Goal: Information Seeking & Learning: Learn about a topic

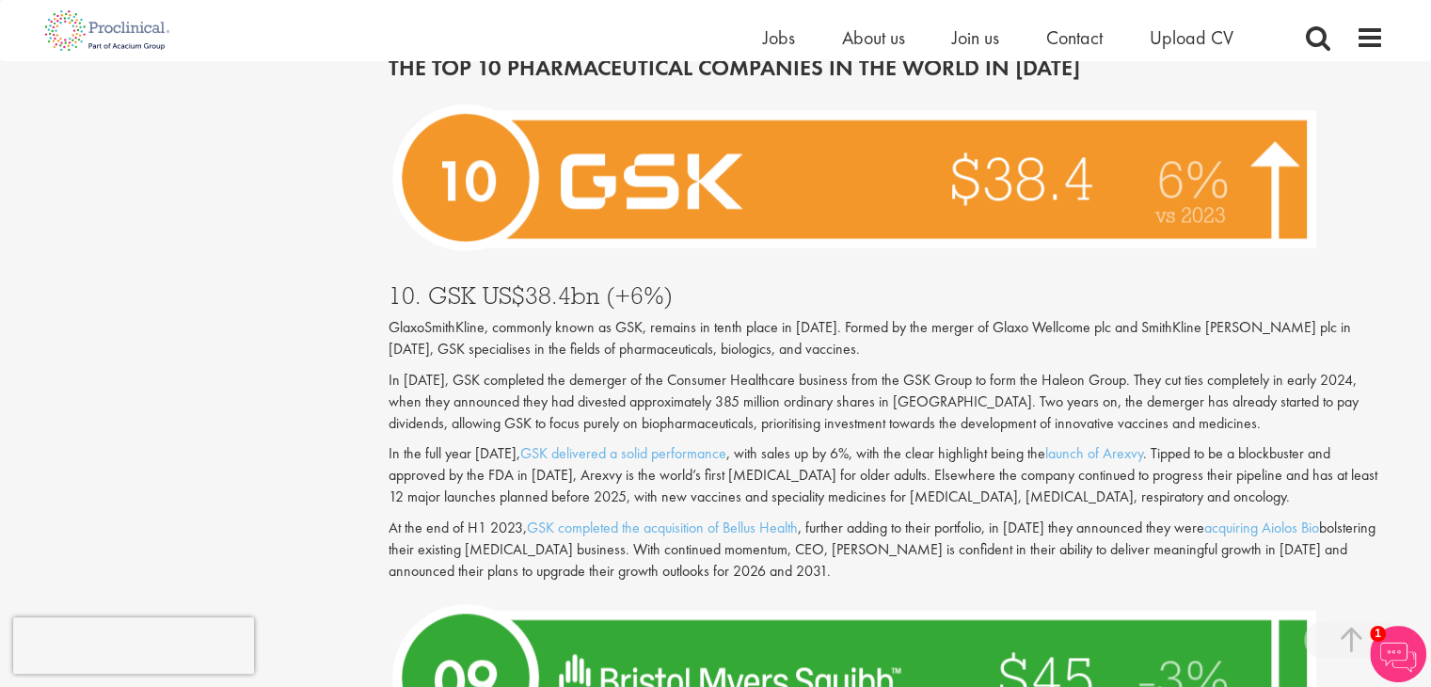
scroll to position [2163, 0]
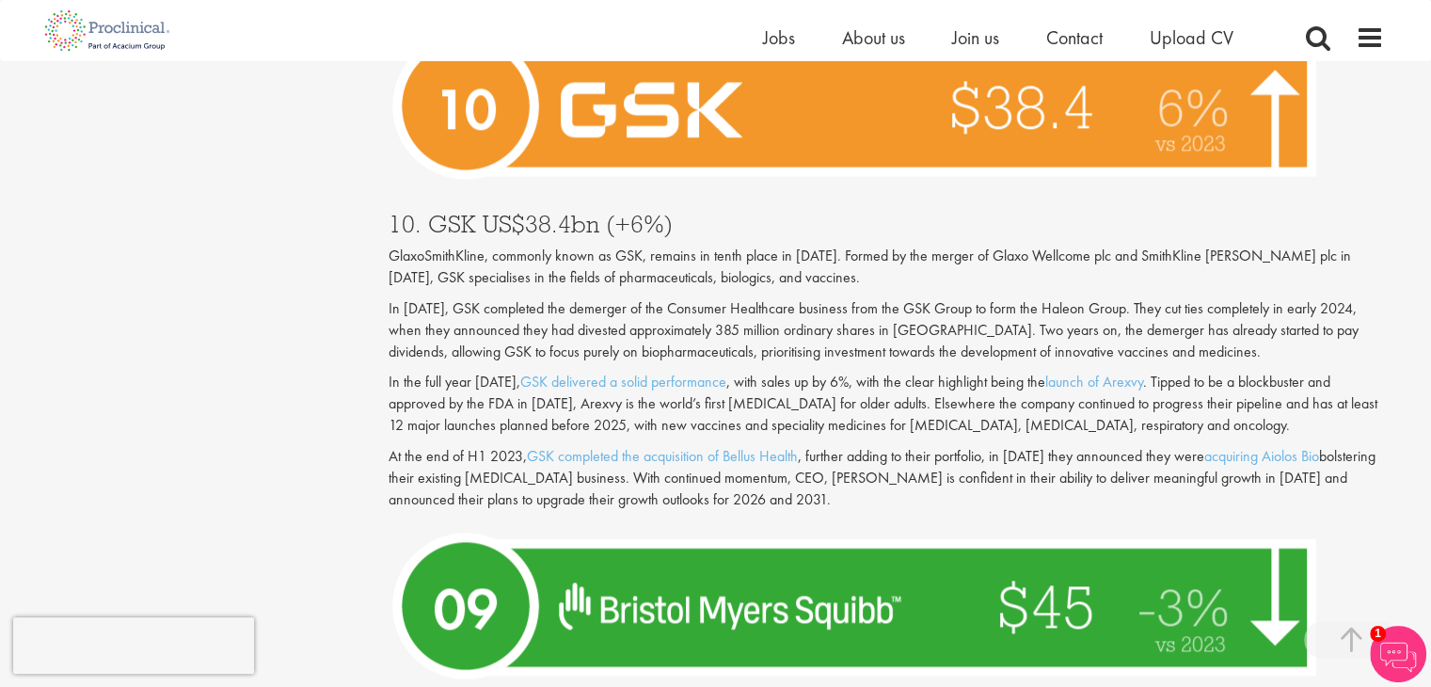
click at [499, 249] on p "GlaxoSmithKline, commonly known as GSK, remains in tenth place in [DATE]. Forme…" at bounding box center [885, 267] width 995 height 43
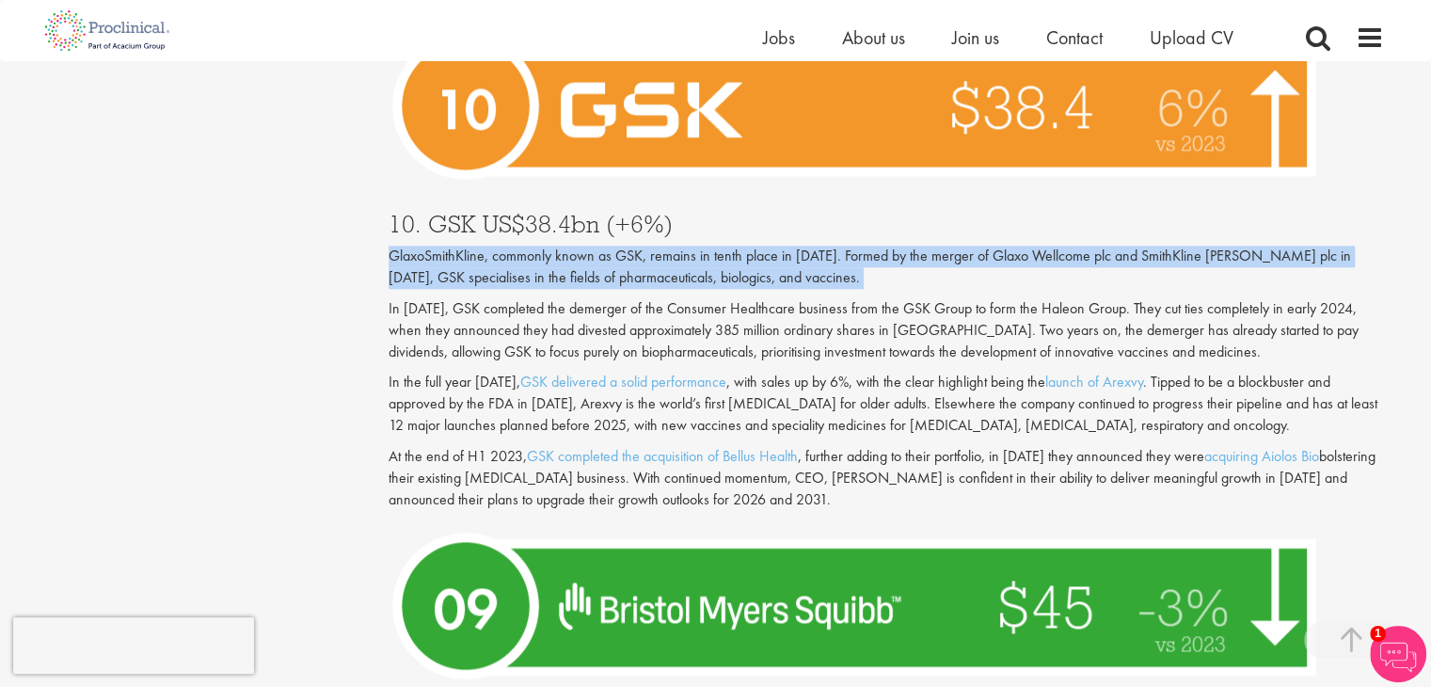
click at [499, 249] on p "GlaxoSmithKline, commonly known as GSK, remains in tenth place in [DATE]. Forme…" at bounding box center [885, 267] width 995 height 43
click at [517, 248] on p "GlaxoSmithKline, commonly known as GSK, remains in tenth place in [DATE]. Forme…" at bounding box center [885, 267] width 995 height 43
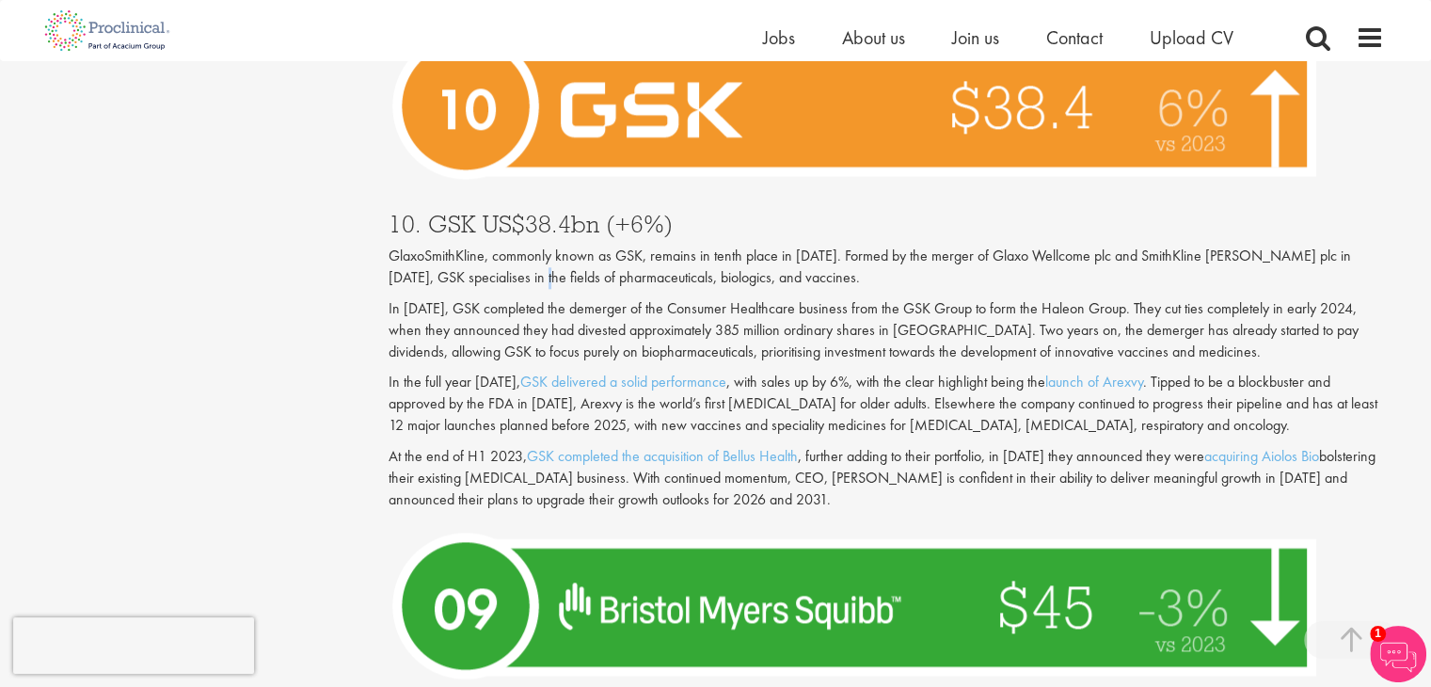
click at [517, 248] on p "GlaxoSmithKline, commonly known as GSK, remains in tenth place in [DATE]. Forme…" at bounding box center [885, 267] width 995 height 43
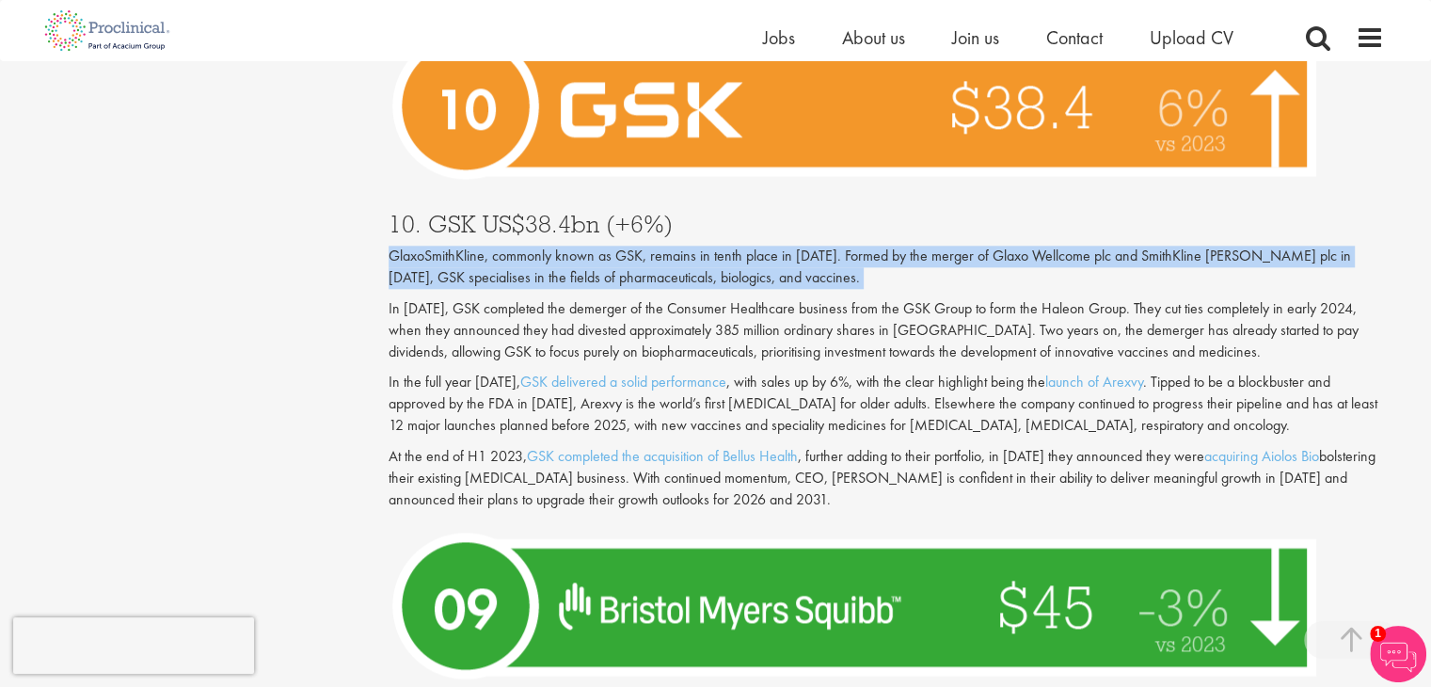
click at [517, 248] on p "GlaxoSmithKline, commonly known as GSK, remains in tenth place in [DATE]. Forme…" at bounding box center [885, 267] width 995 height 43
click at [541, 247] on p "GlaxoSmithKline, commonly known as GSK, remains in tenth place in [DATE]. Forme…" at bounding box center [885, 267] width 995 height 43
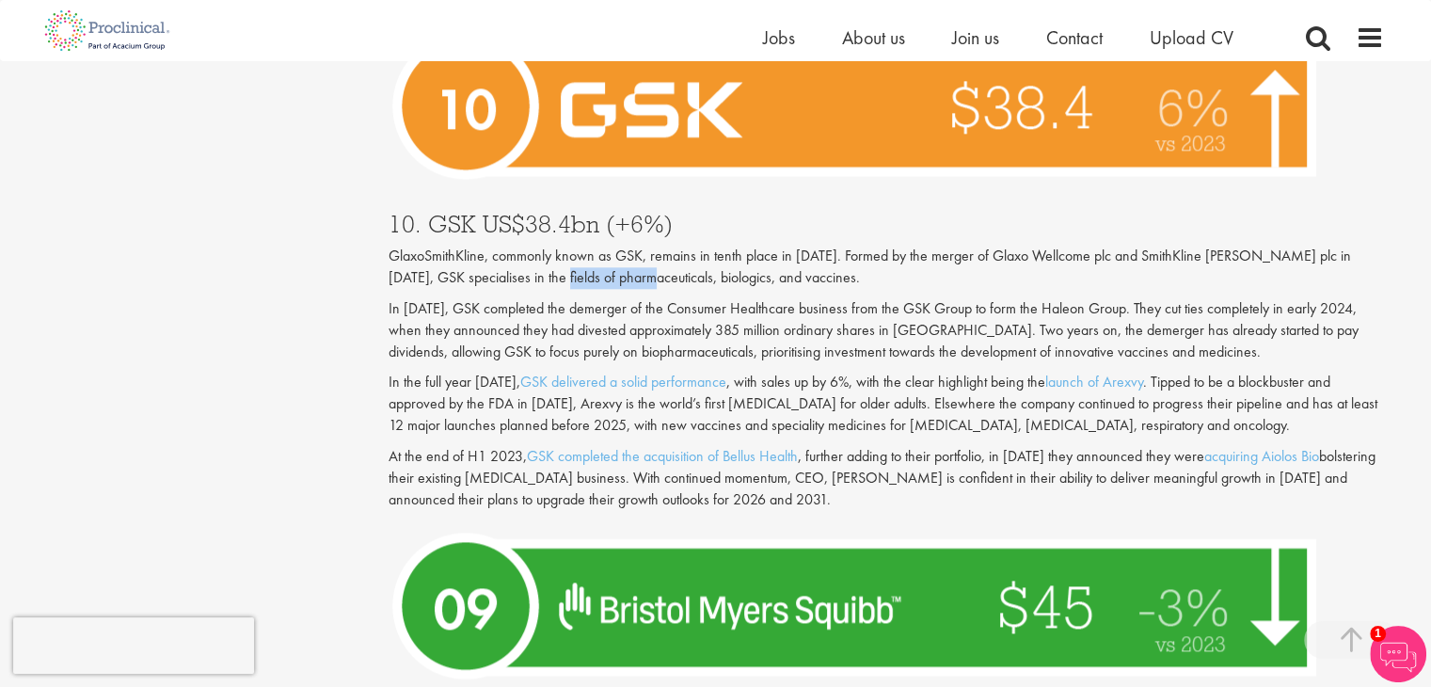
click at [541, 247] on p "GlaxoSmithKline, commonly known as GSK, remains in tenth place in [DATE]. Forme…" at bounding box center [885, 267] width 995 height 43
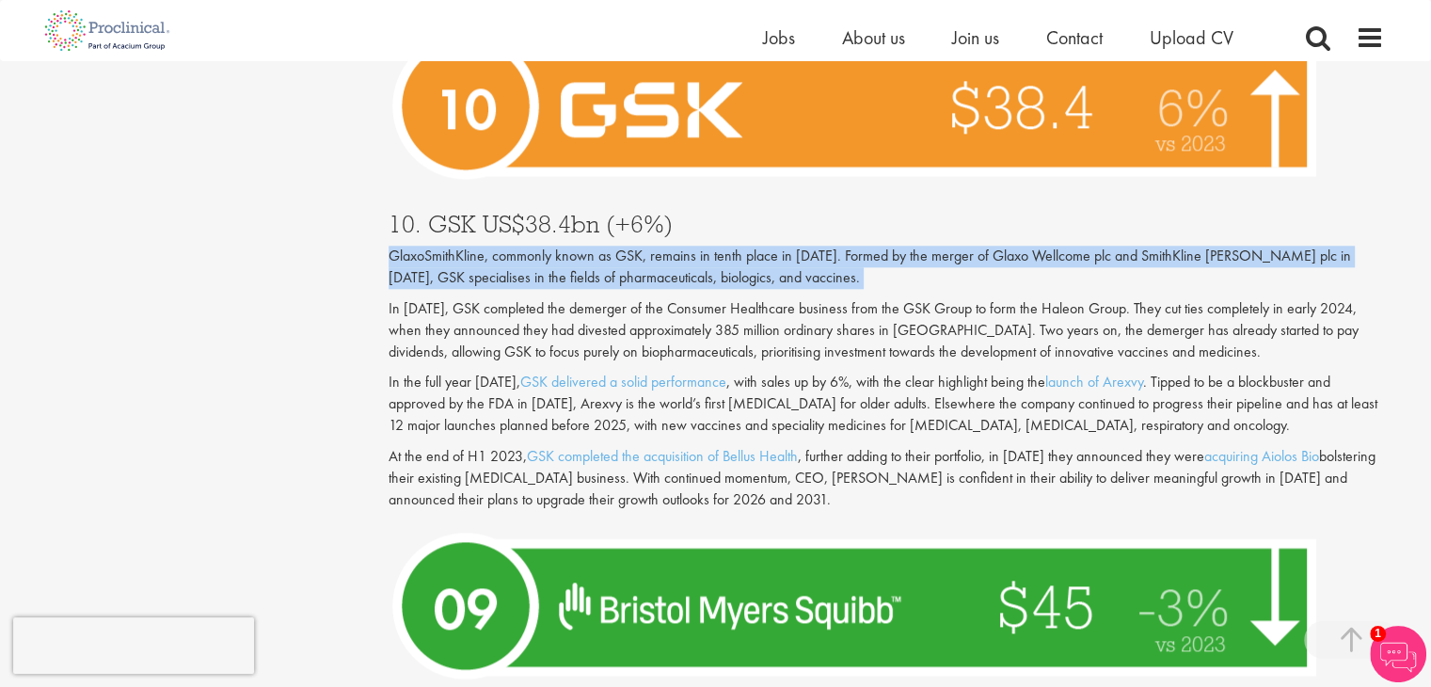
click at [541, 247] on p "GlaxoSmithKline, commonly known as GSK, remains in tenth place in [DATE]. Forme…" at bounding box center [885, 267] width 995 height 43
click at [558, 247] on p "GlaxoSmithKline, commonly known as GSK, remains in tenth place in [DATE]. Forme…" at bounding box center [885, 267] width 995 height 43
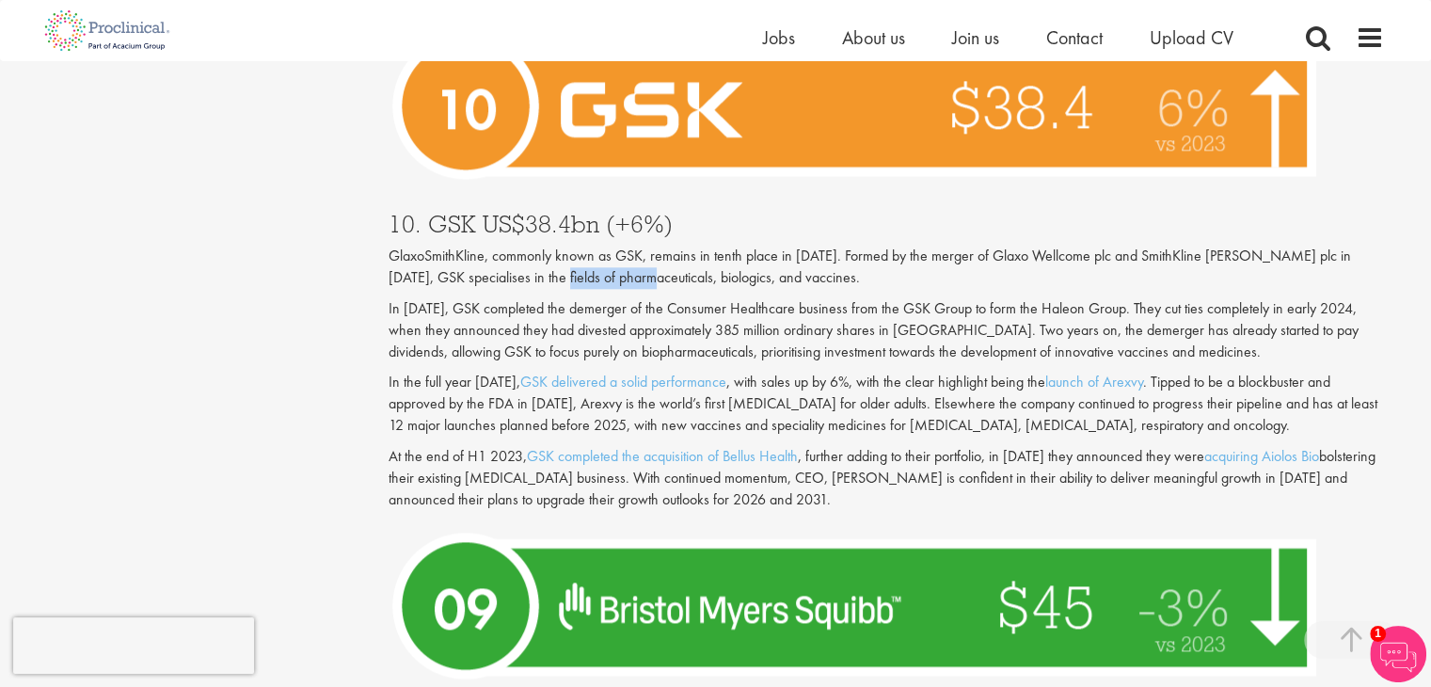
click at [558, 247] on p "GlaxoSmithKline, commonly known as GSK, remains in tenth place in [DATE]. Forme…" at bounding box center [885, 267] width 995 height 43
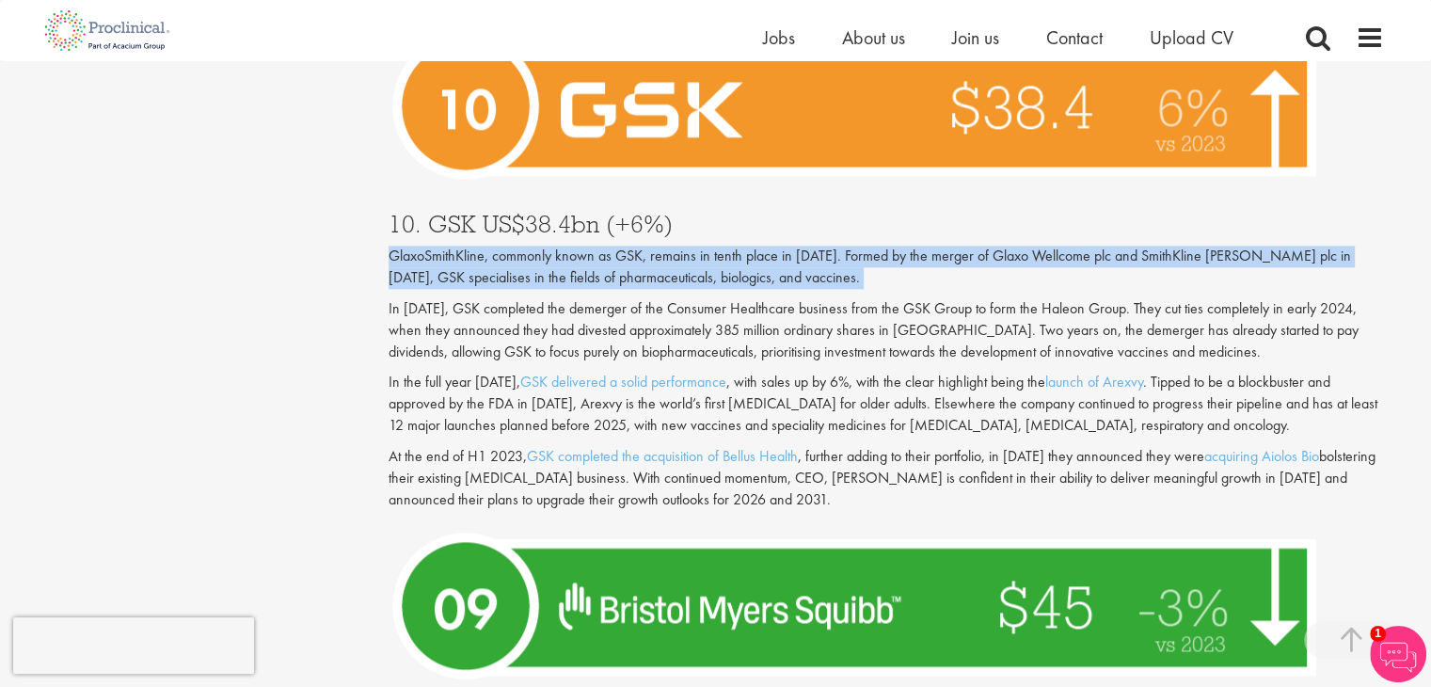
click at [558, 247] on p "GlaxoSmithKline, commonly known as GSK, remains in tenth place in [DATE]. Forme…" at bounding box center [885, 267] width 995 height 43
click at [587, 247] on p "GlaxoSmithKline, commonly known as GSK, remains in tenth place in [DATE]. Forme…" at bounding box center [885, 267] width 995 height 43
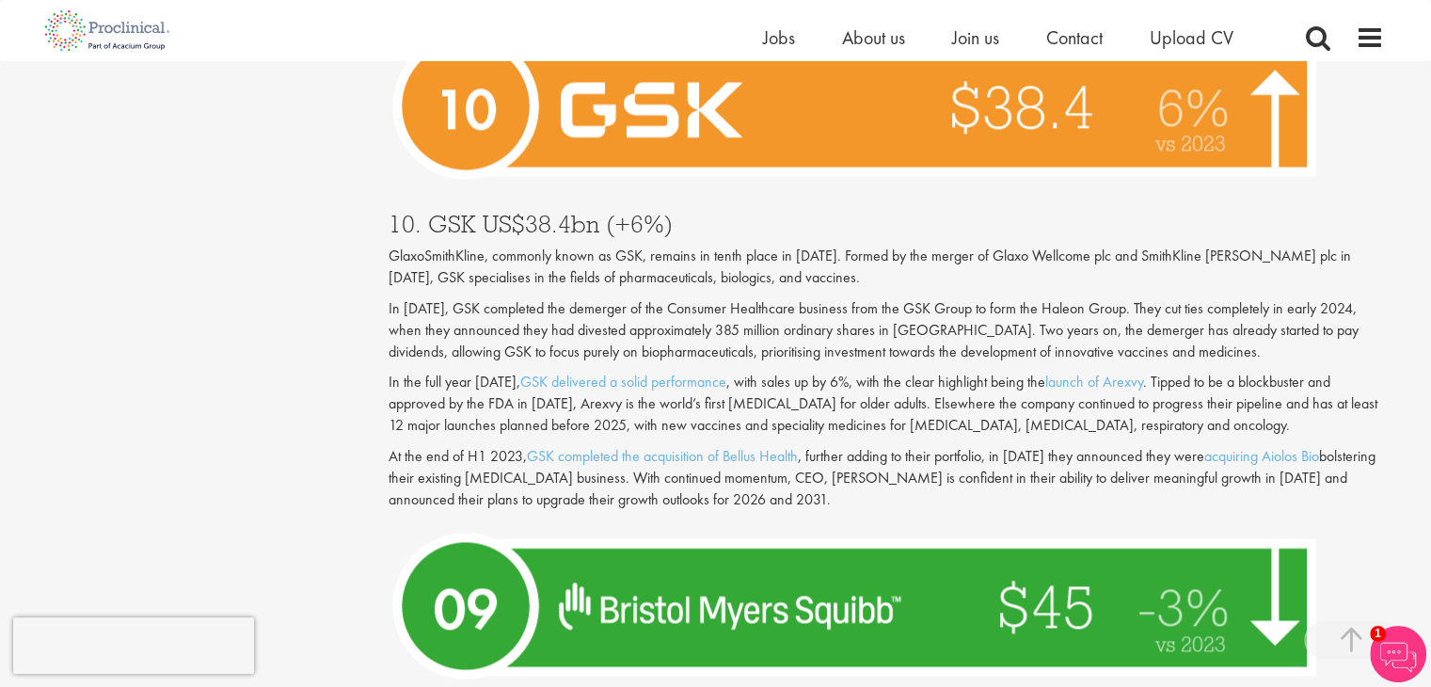
click at [731, 298] on p "In [DATE], GSK completed the demerger of the Consumer Healthcare business from …" at bounding box center [885, 330] width 995 height 65
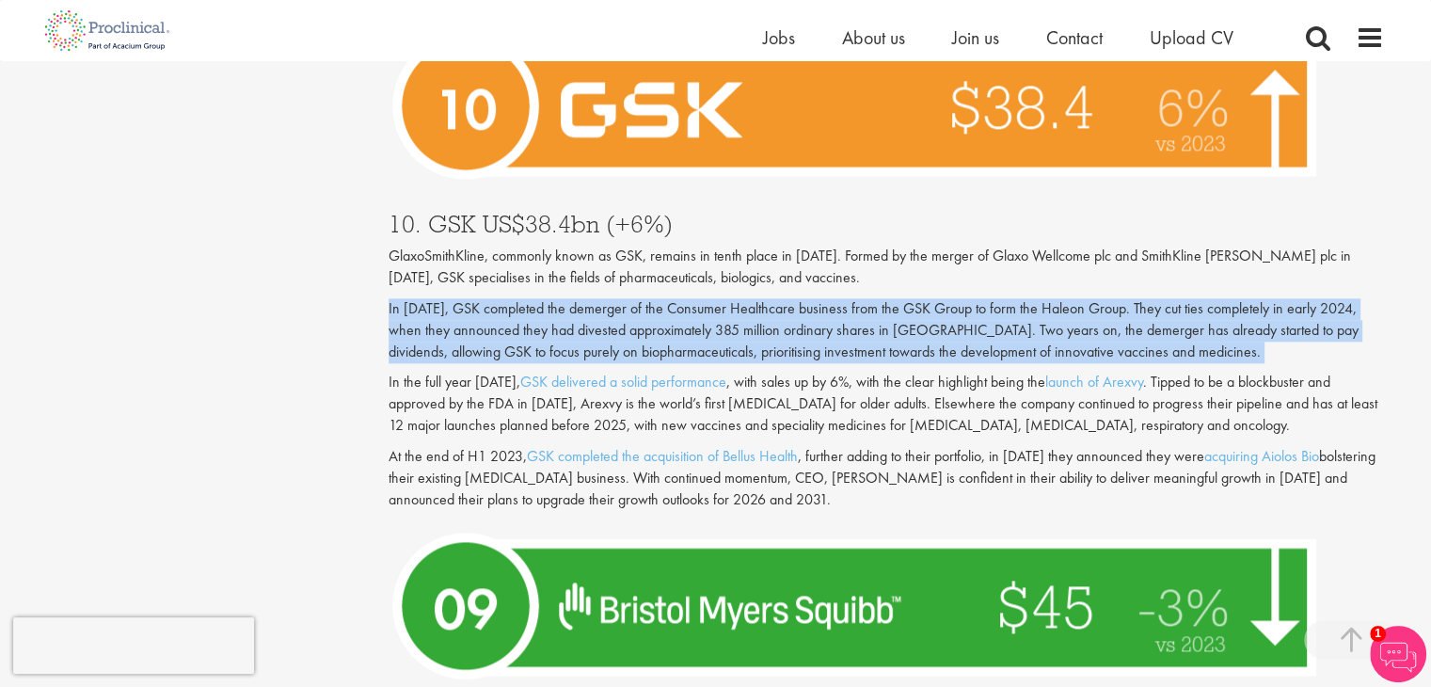
click at [731, 298] on p "In [DATE], GSK completed the demerger of the Consumer Healthcare business from …" at bounding box center [885, 330] width 995 height 65
click at [638, 298] on p "In [DATE], GSK completed the demerger of the Consumer Healthcare business from …" at bounding box center [885, 330] width 995 height 65
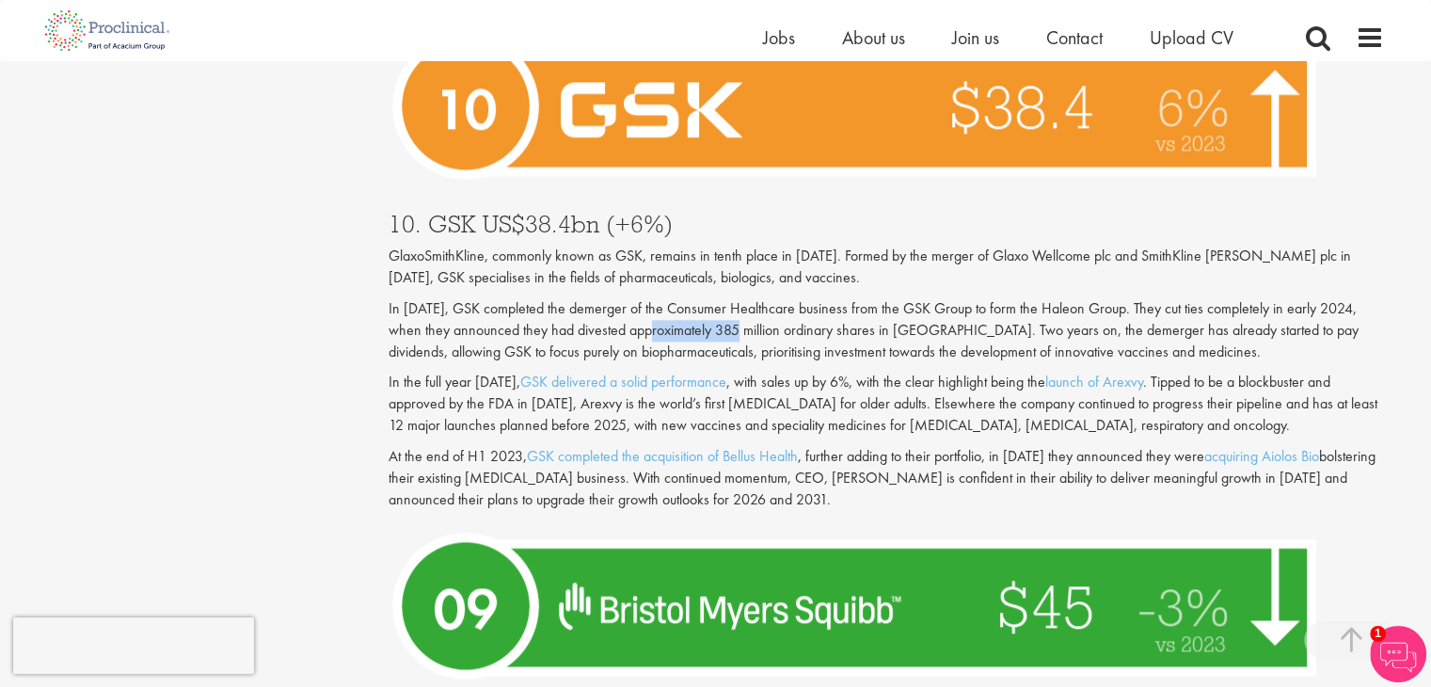
click at [638, 298] on p "In [DATE], GSK completed the demerger of the Consumer Healthcare business from …" at bounding box center [885, 330] width 995 height 65
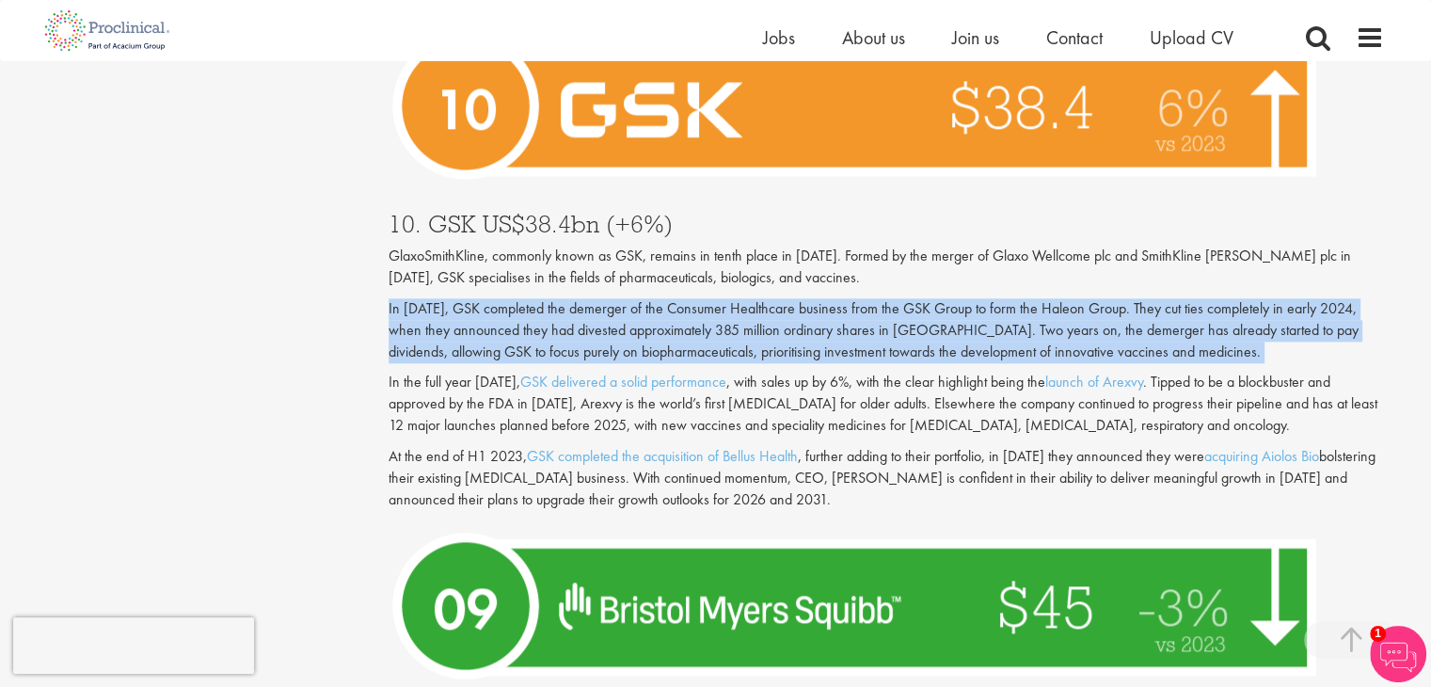
click at [638, 298] on p "In [DATE], GSK completed the demerger of the Consumer Healthcare business from …" at bounding box center [885, 330] width 995 height 65
click at [649, 298] on p "In [DATE], GSK completed the demerger of the Consumer Healthcare business from …" at bounding box center [885, 330] width 995 height 65
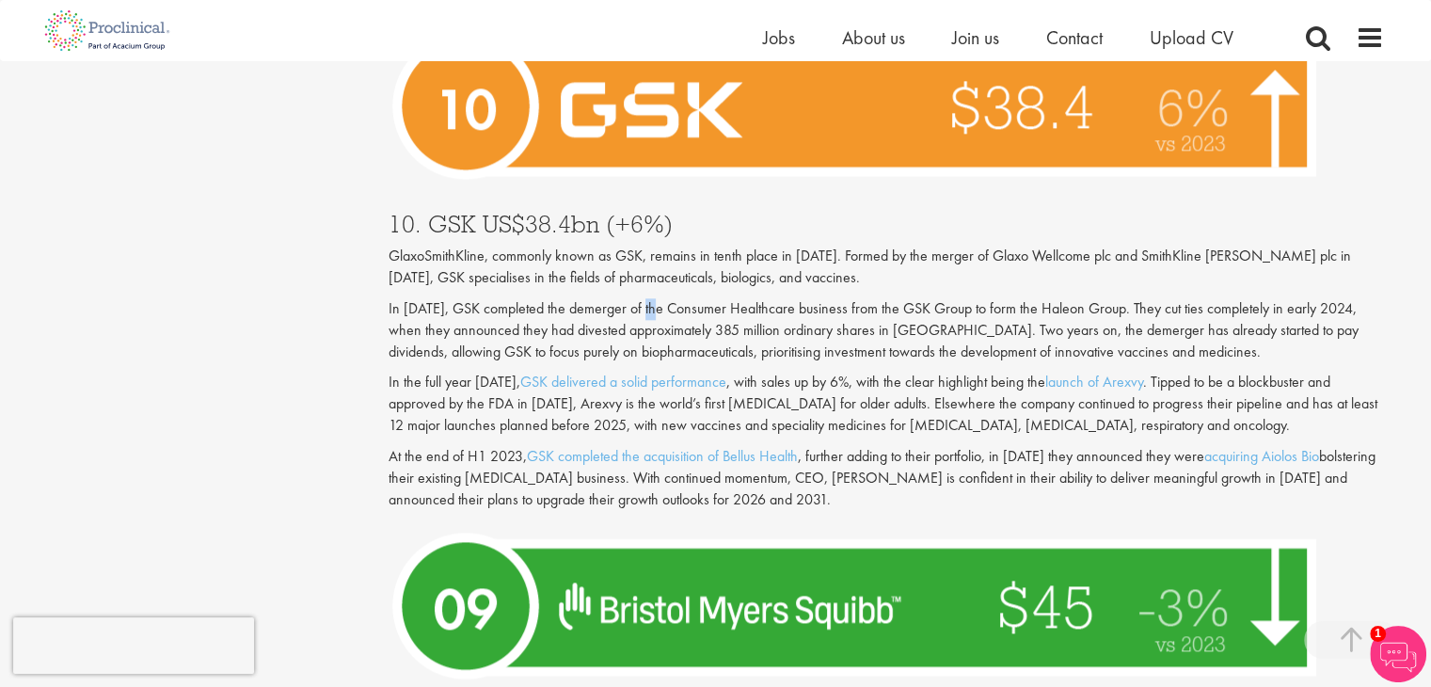
click at [649, 298] on p "In [DATE], GSK completed the demerger of the Consumer Healthcare business from …" at bounding box center [885, 330] width 995 height 65
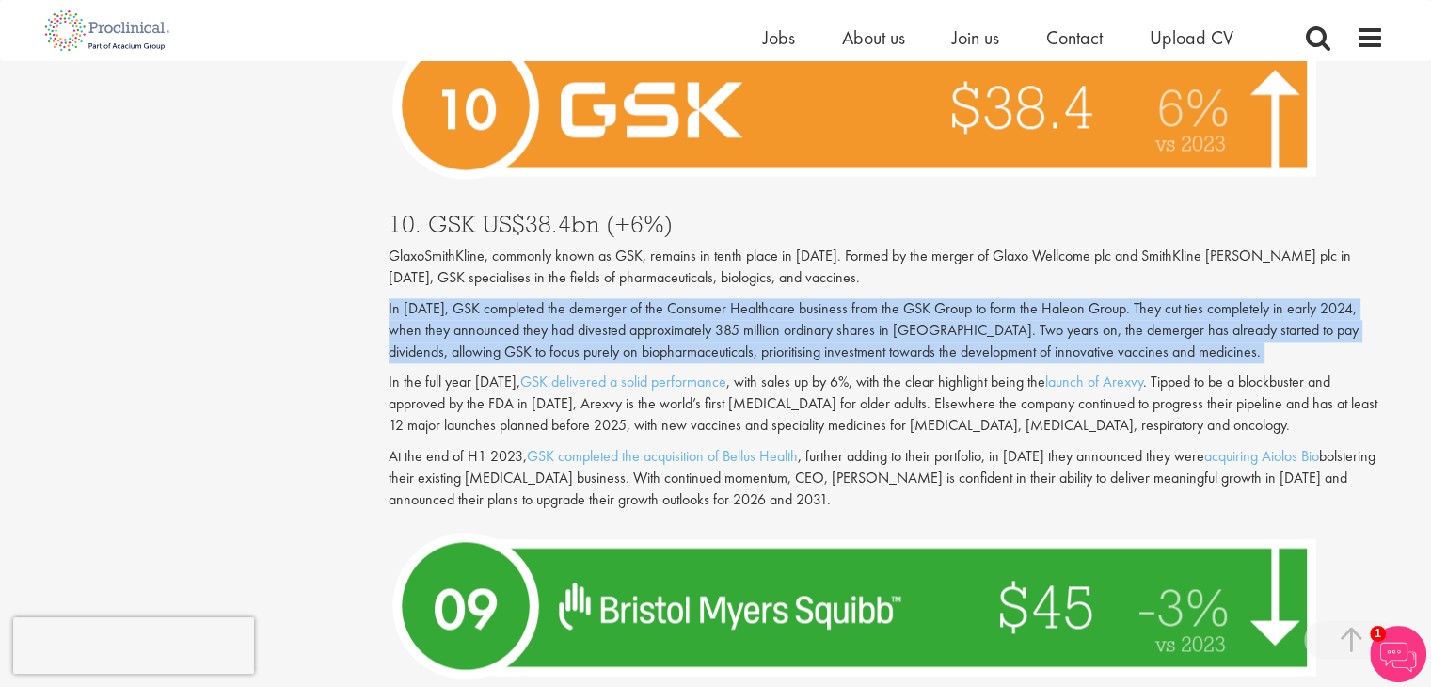
click at [649, 298] on p "In [DATE], GSK completed the demerger of the Consumer Healthcare business from …" at bounding box center [885, 330] width 995 height 65
click at [654, 298] on p "In [DATE], GSK completed the demerger of the Consumer Healthcare business from …" at bounding box center [885, 330] width 995 height 65
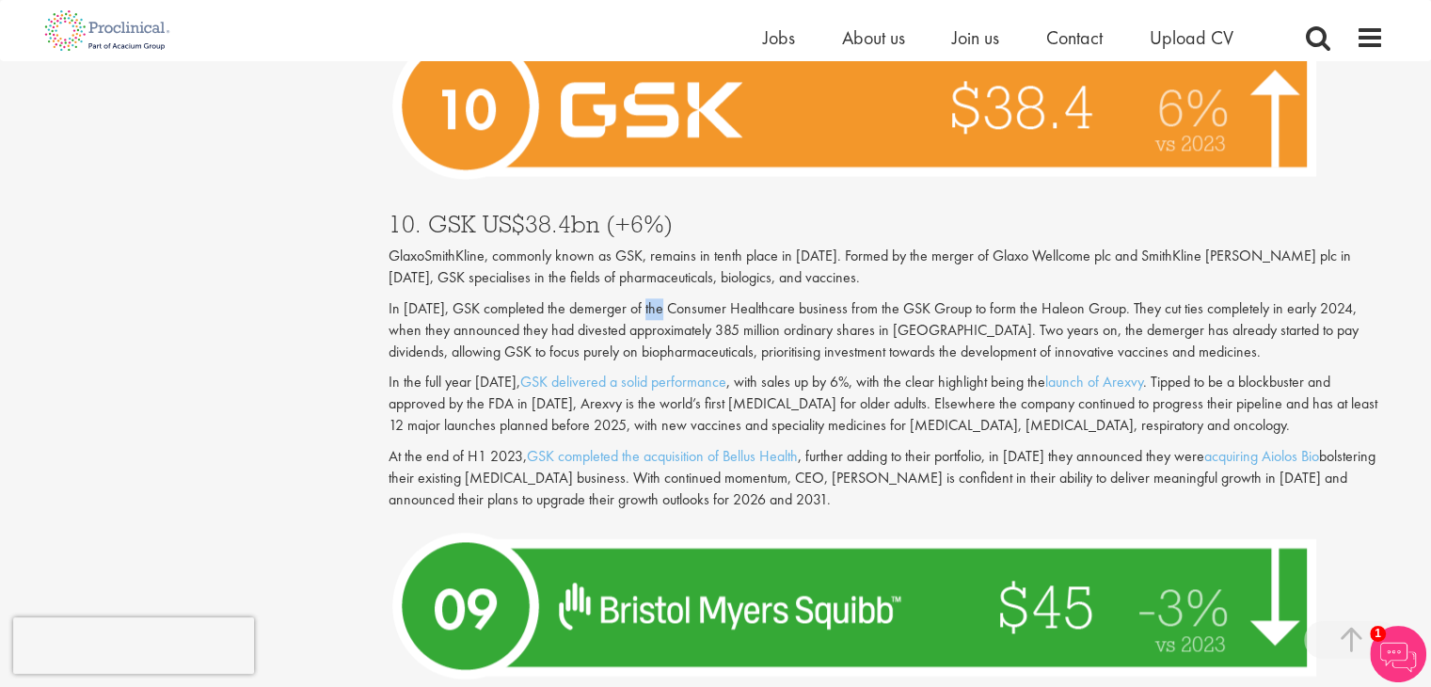
click at [654, 298] on p "In [DATE], GSK completed the demerger of the Consumer Healthcare business from …" at bounding box center [885, 330] width 995 height 65
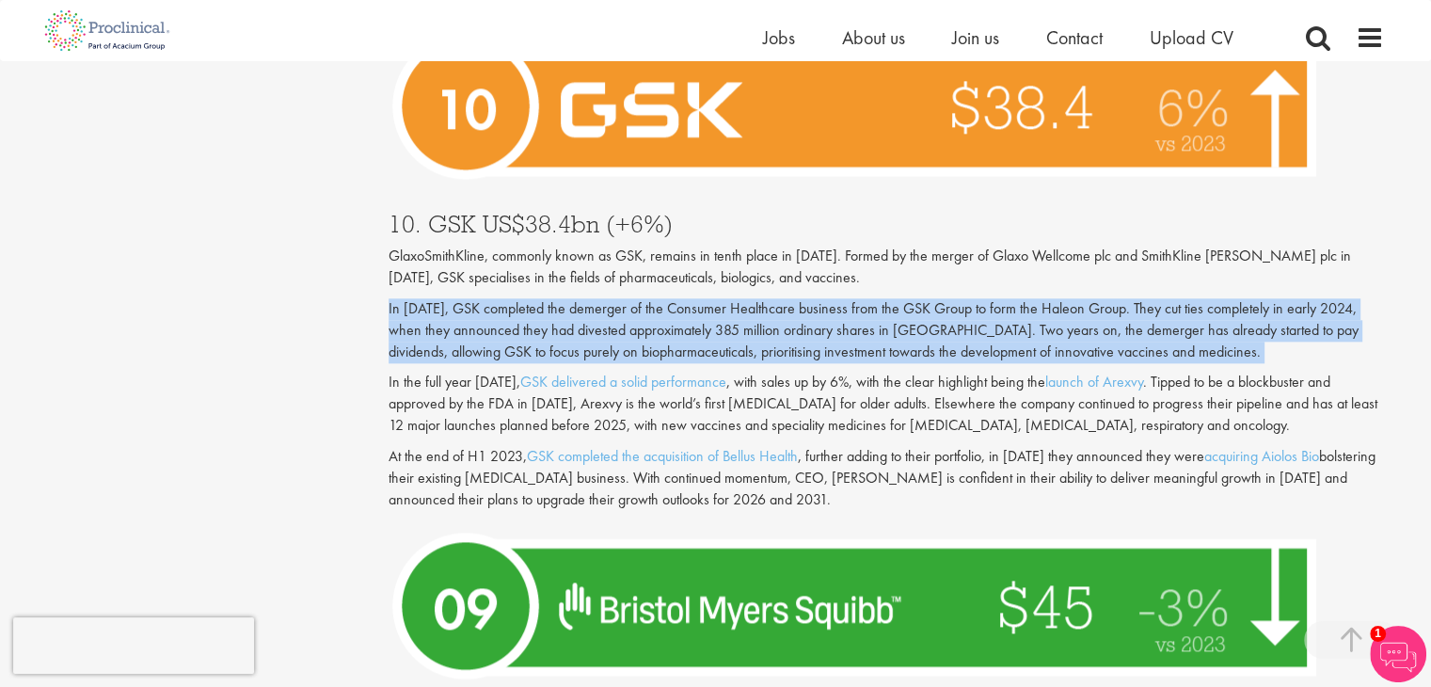
click at [654, 298] on p "In [DATE], GSK completed the demerger of the Consumer Healthcare business from …" at bounding box center [885, 330] width 995 height 65
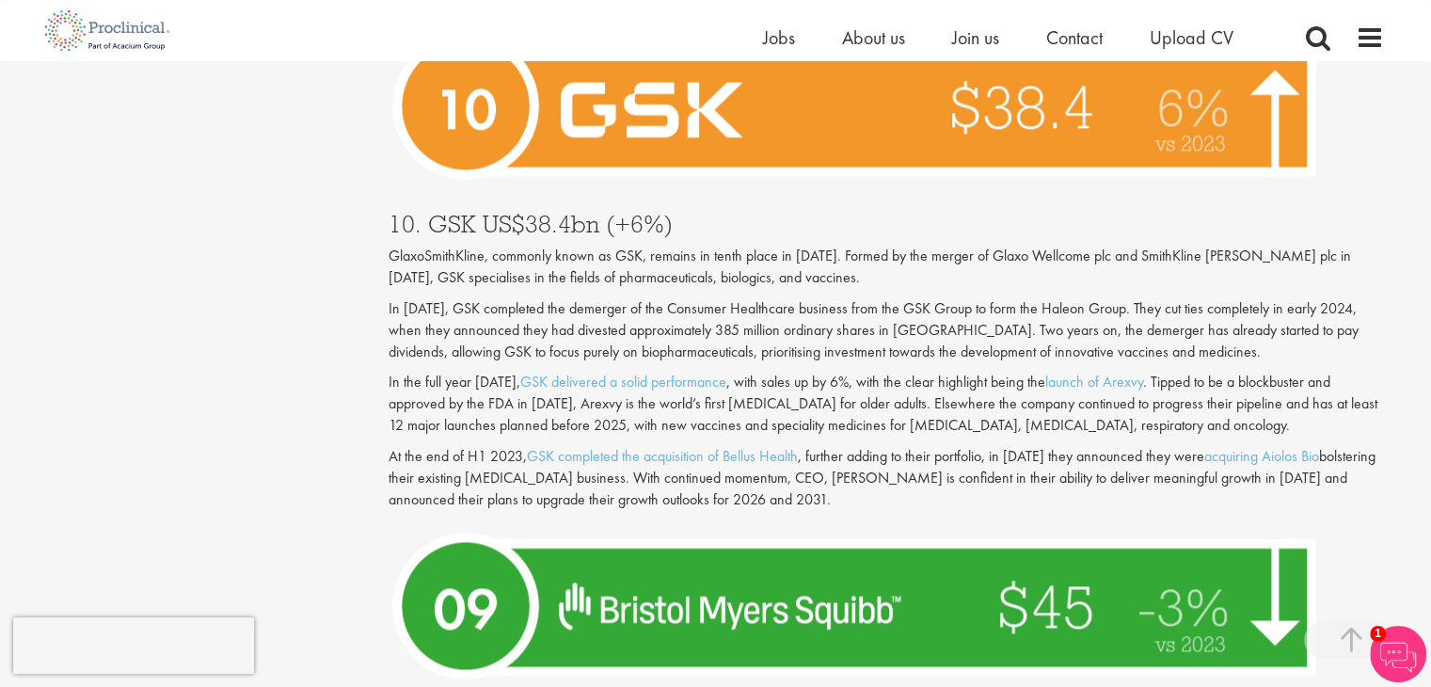
click at [463, 457] on p "At the end of H1 2023, GSK completed the acquisition of [PERSON_NAME] Health , …" at bounding box center [885, 478] width 995 height 65
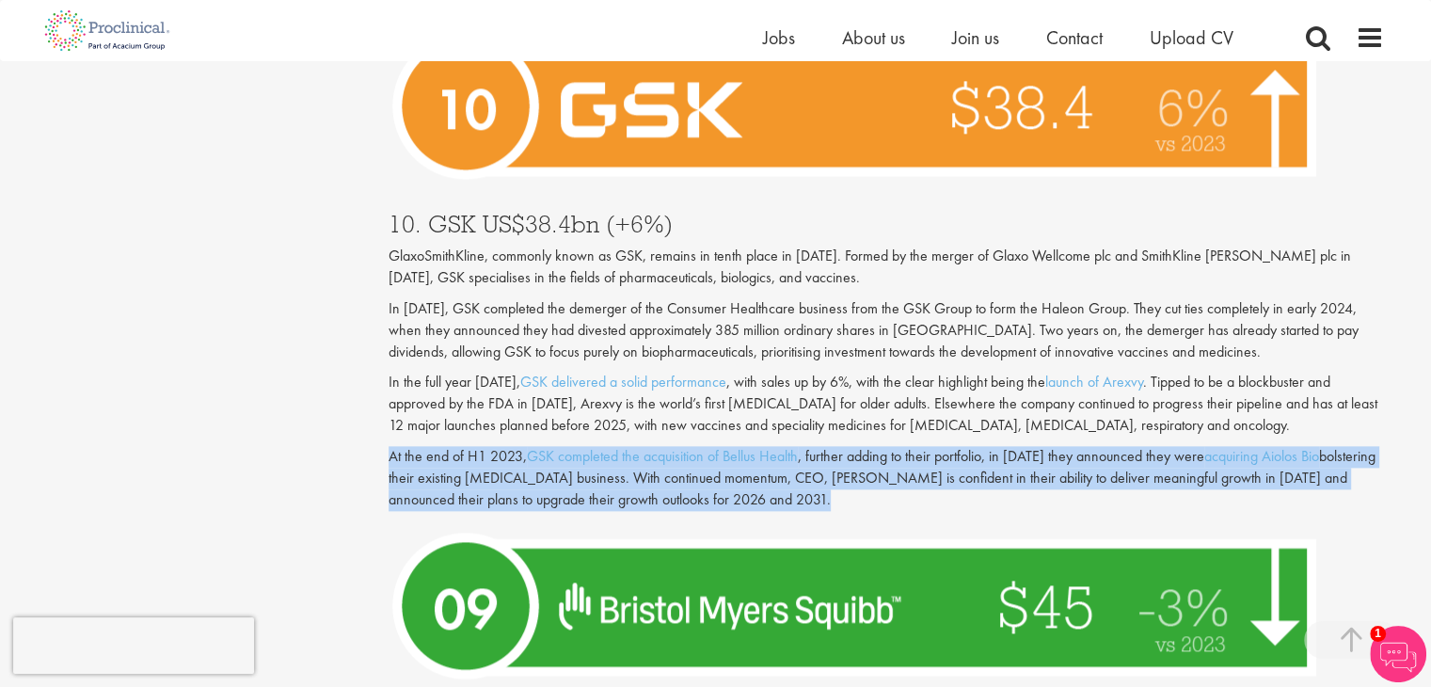
click at [463, 457] on p "At the end of H1 2023, GSK completed the acquisition of [PERSON_NAME] Health , …" at bounding box center [885, 478] width 995 height 65
click at [484, 449] on p "At the end of H1 2023, GSK completed the acquisition of [PERSON_NAME] Health , …" at bounding box center [885, 478] width 995 height 65
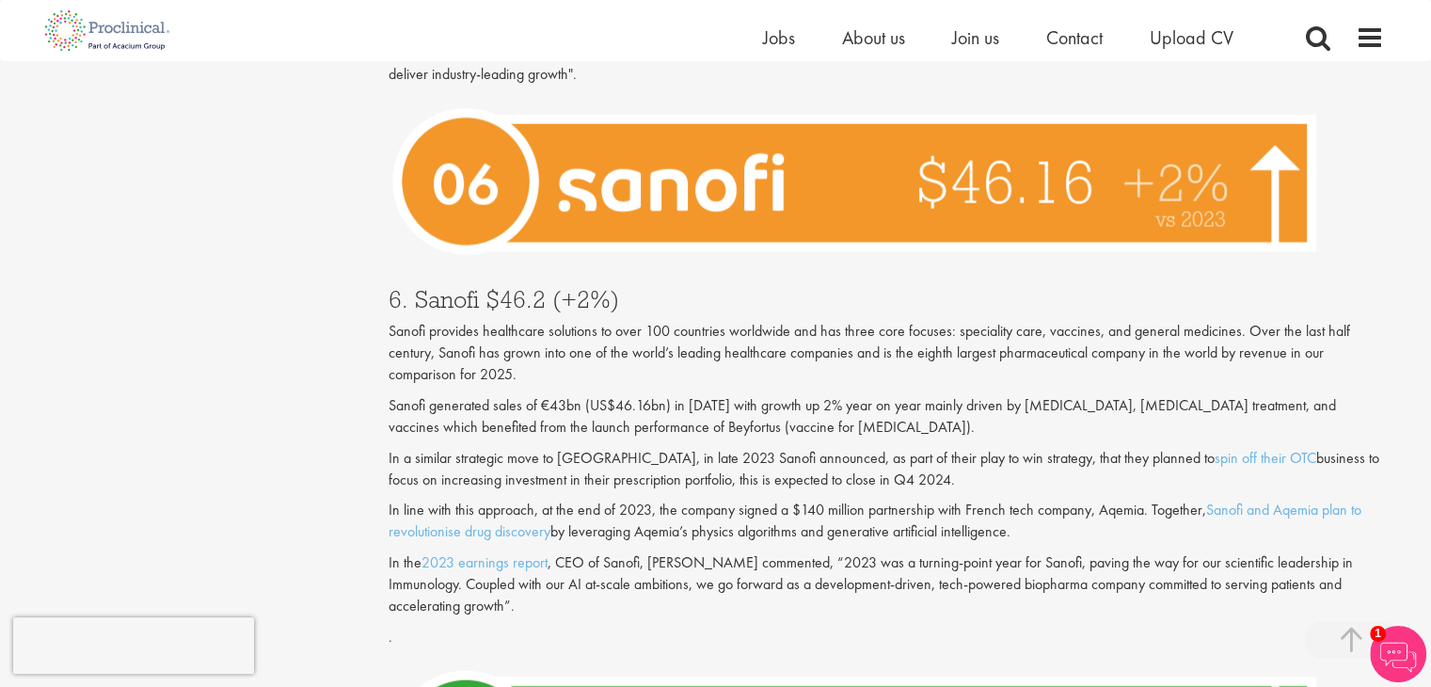
scroll to position [3950, 0]
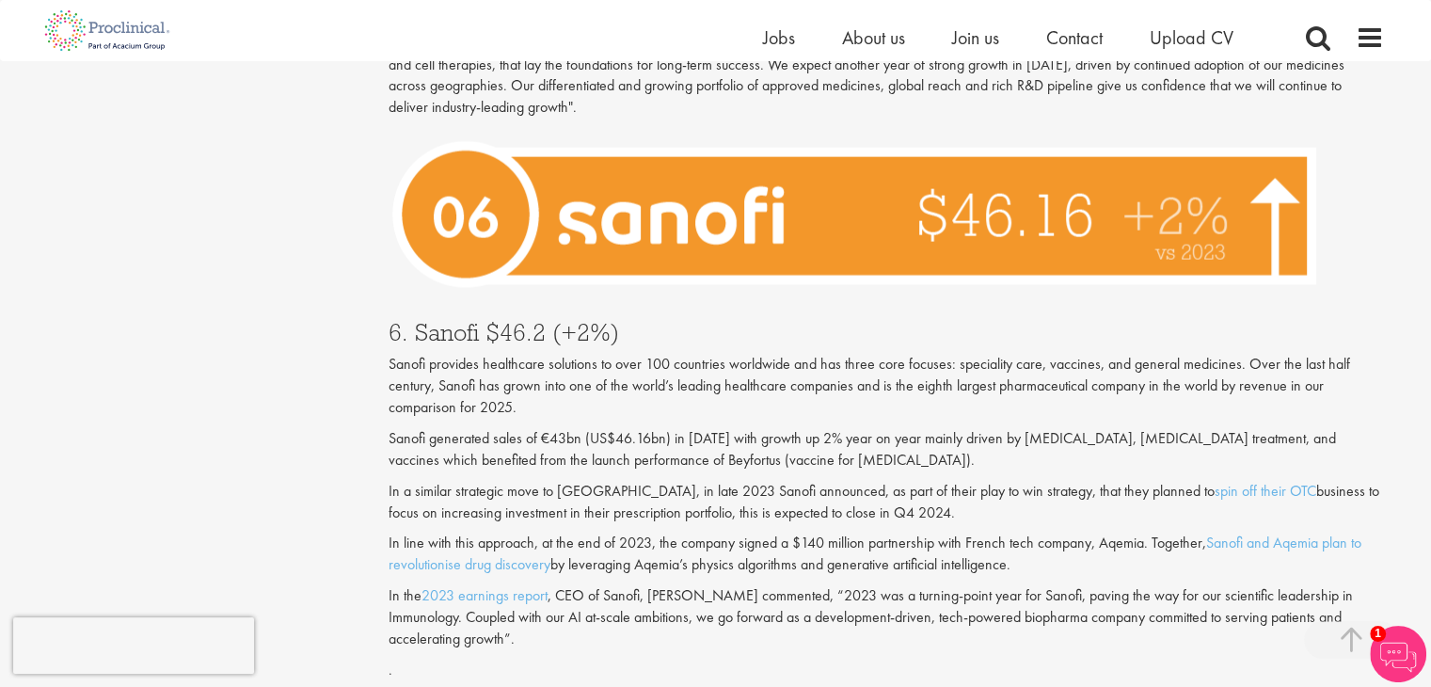
click at [577, 354] on span "Sanofi provides healthcare solutions to over 100 countries worldwide and has th…" at bounding box center [868, 385] width 961 height 63
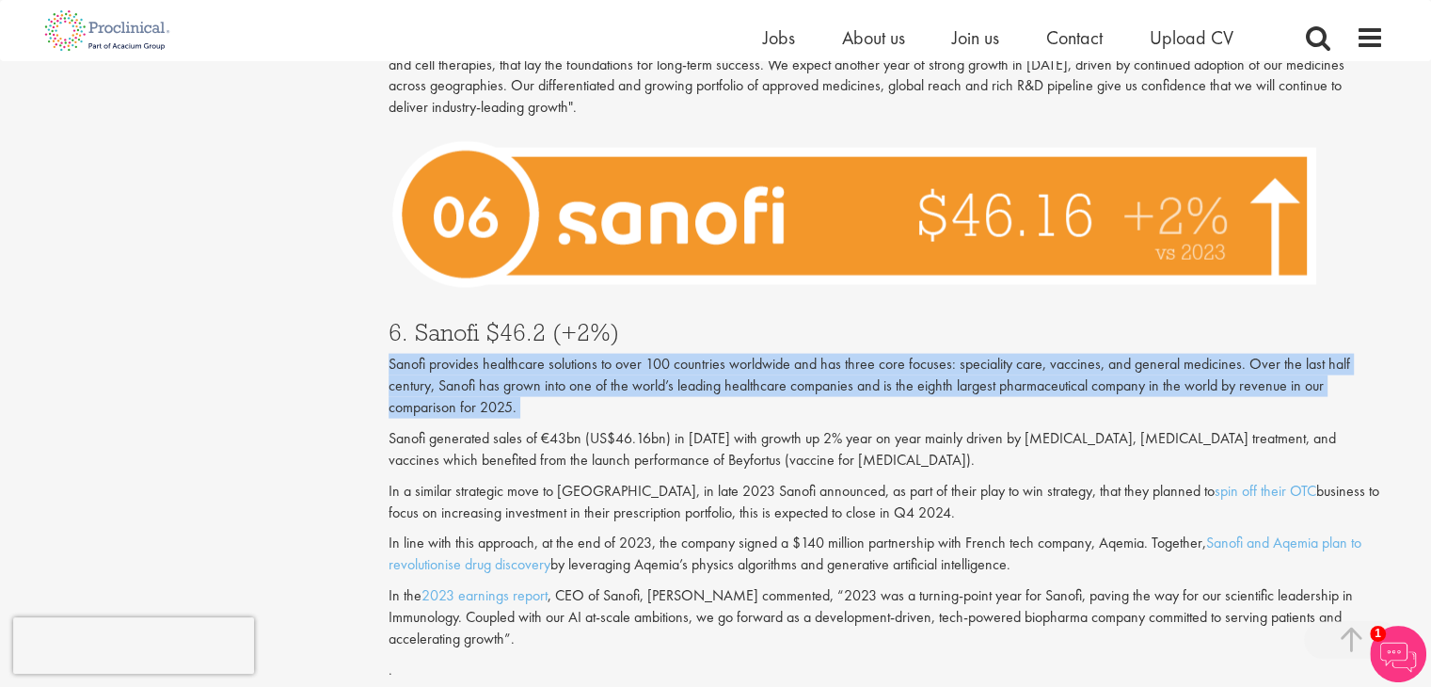
click at [577, 354] on span "Sanofi provides healthcare solutions to over 100 countries worldwide and has th…" at bounding box center [868, 385] width 961 height 63
click at [616, 354] on span "Sanofi provides healthcare solutions to over 100 countries worldwide and has th…" at bounding box center [868, 385] width 961 height 63
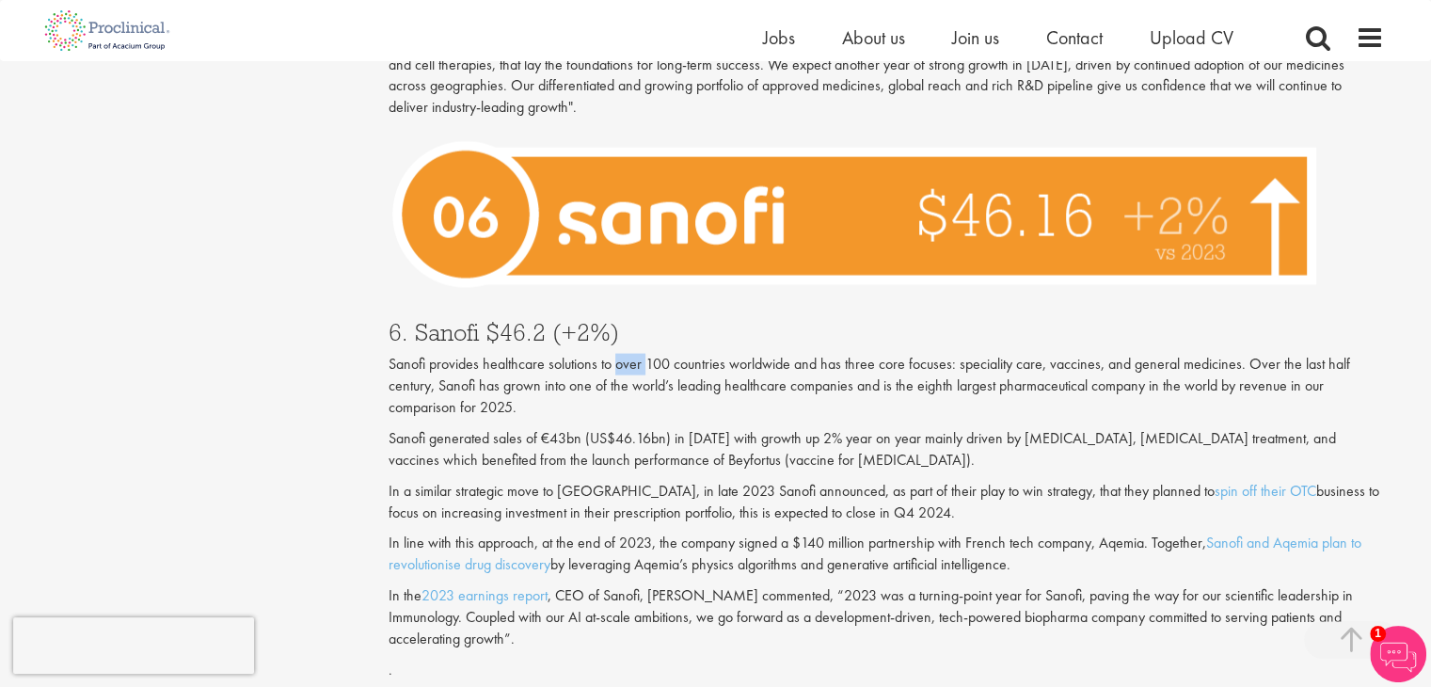
click at [616, 354] on span "Sanofi provides healthcare solutions to over 100 countries worldwide and has th…" at bounding box center [868, 385] width 961 height 63
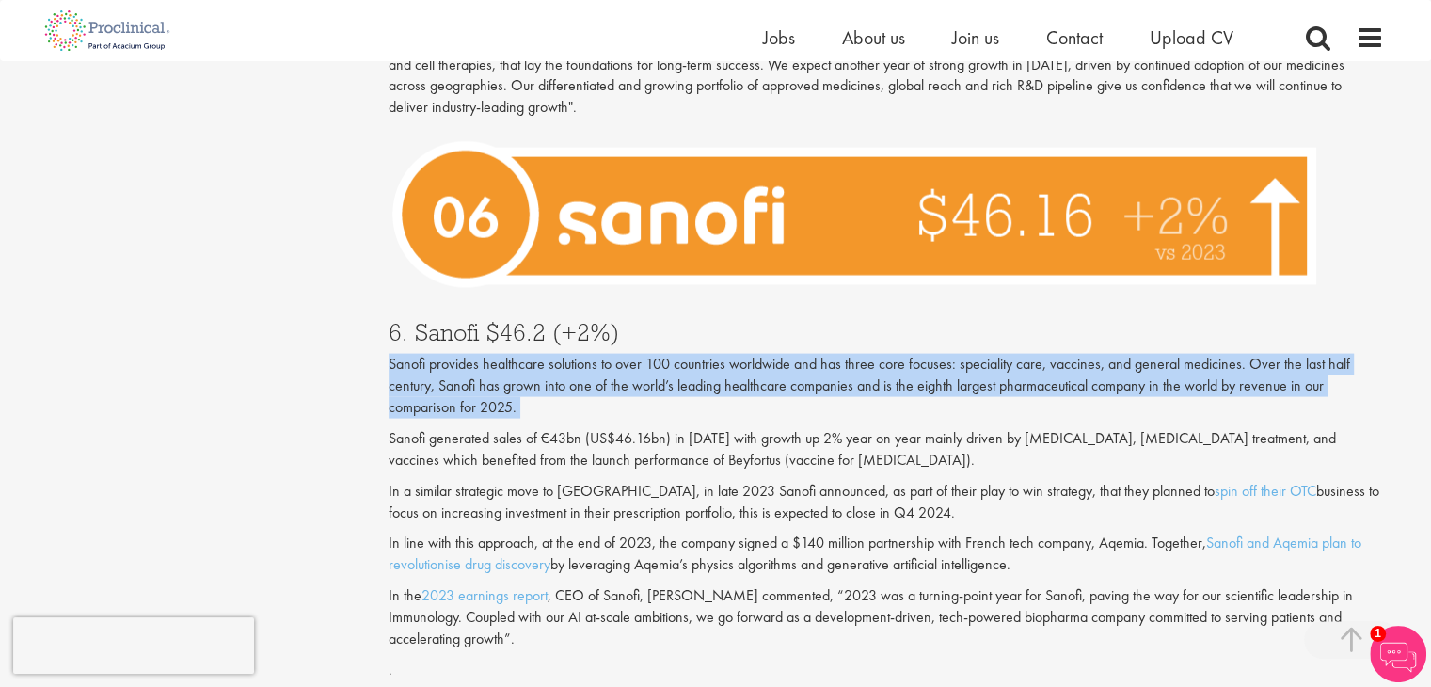
click at [616, 354] on span "Sanofi provides healthcare solutions to over 100 countries worldwide and has th…" at bounding box center [868, 385] width 961 height 63
click at [620, 354] on span "Sanofi provides healthcare solutions to over 100 countries worldwide and has th…" at bounding box center [868, 385] width 961 height 63
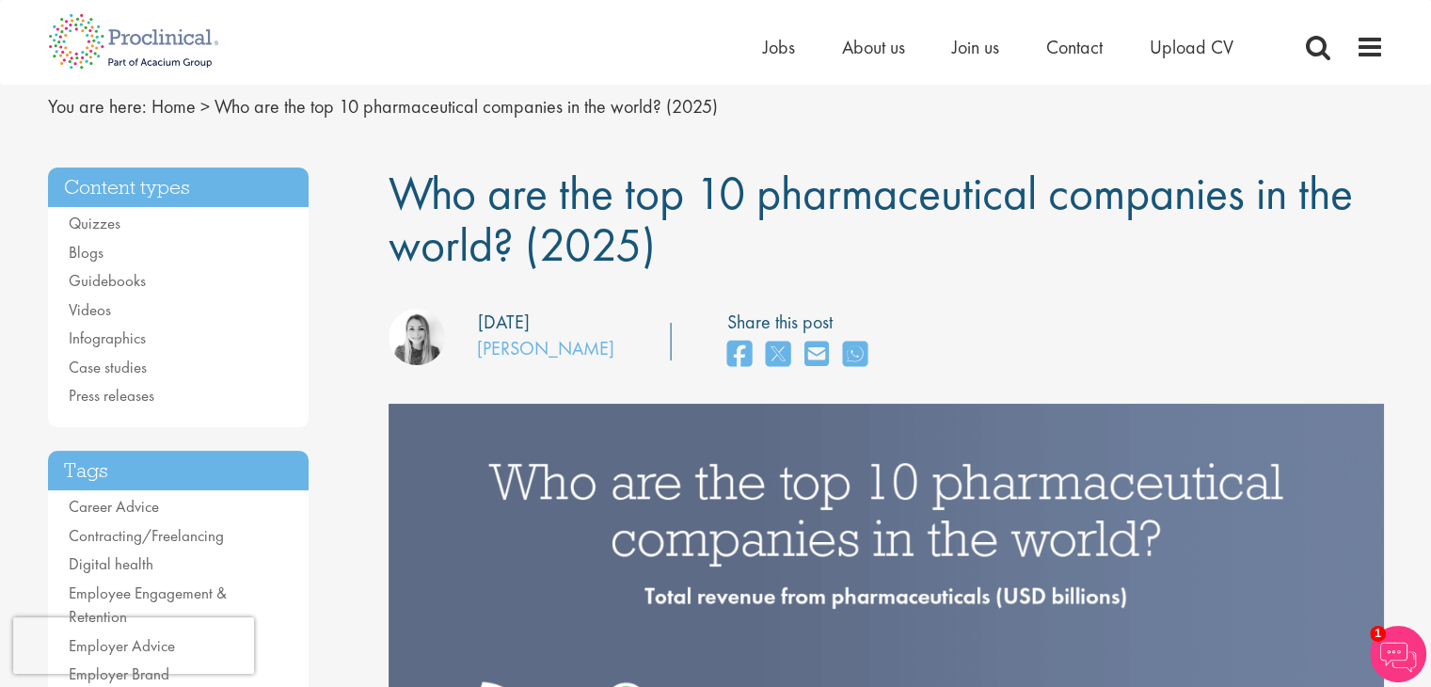
scroll to position [0, 0]
